Goal: Transaction & Acquisition: Purchase product/service

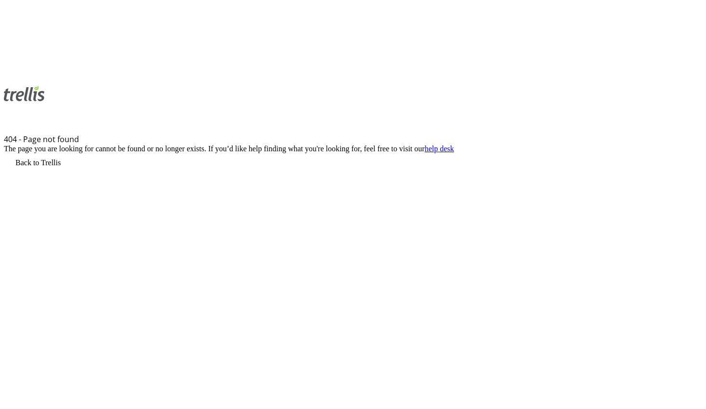
click at [588, 153] on div "Back to Trellis" at bounding box center [353, 162] width 699 height 19
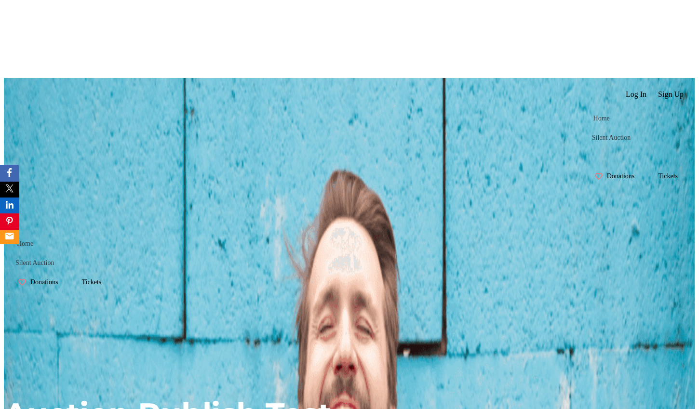
click at [658, 173] on span "Tickets" at bounding box center [668, 177] width 20 height 8
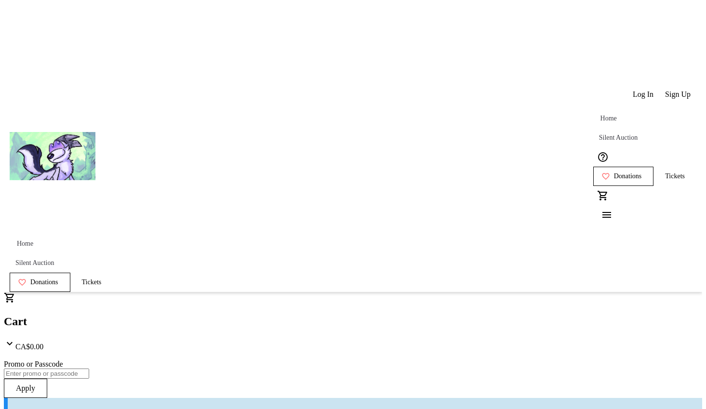
type input "1"
